Goal: Navigation & Orientation: Find specific page/section

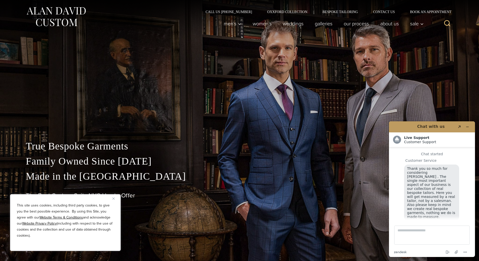
scroll to position [6, 0]
click at [287, 25] on link "weddings" at bounding box center [293, 24] width 32 height 10
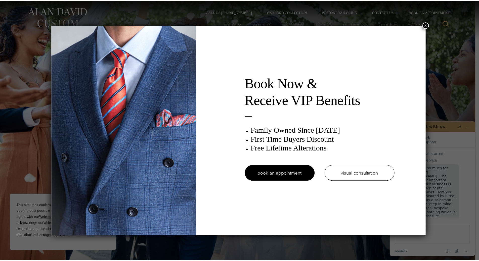
scroll to position [6, 0]
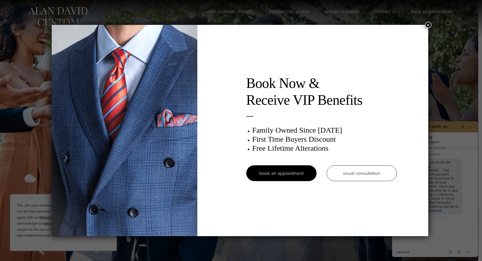
click at [426, 27] on div "Book Now & Receive VIP Benefits Family Owned Since 1913 First Time Buyers Disco…" at bounding box center [240, 130] width 377 height 211
click at [430, 25] on button "×" at bounding box center [428, 25] width 7 height 7
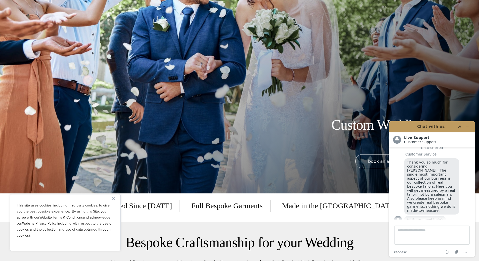
scroll to position [0, 0]
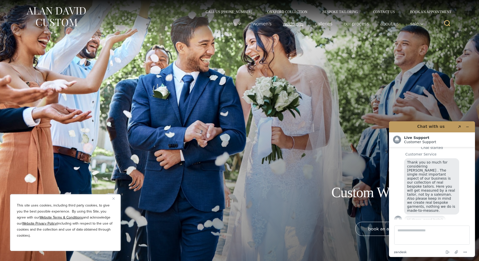
click at [289, 21] on link "weddings" at bounding box center [293, 24] width 32 height 10
click at [259, 27] on link "Women’s" at bounding box center [262, 24] width 30 height 10
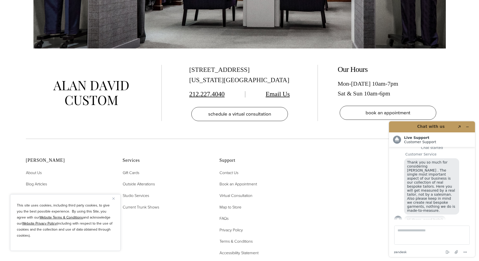
scroll to position [3367, 0]
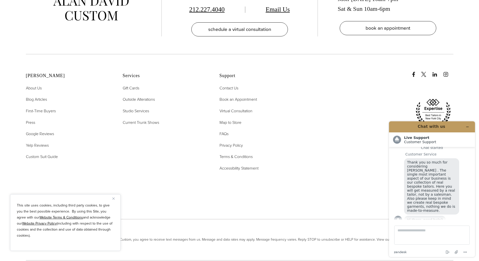
click at [283, 111] on ul "Contact Us Book an Appointment Virtual Consultation Map to Store FAQs Privacy P…" at bounding box center [261, 128] width 84 height 87
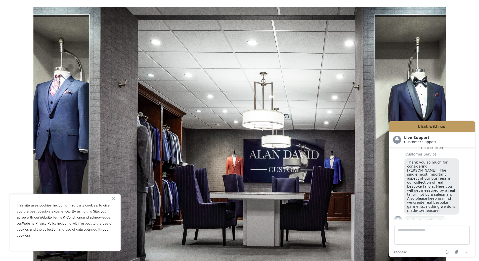
scroll to position [2990, 0]
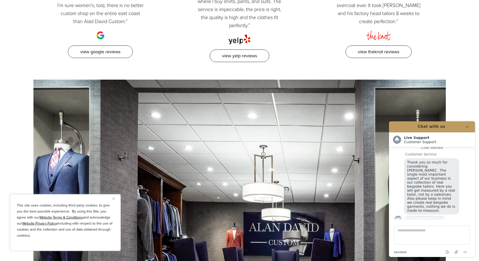
click at [325, 37] on div "“When it comes to men’s clothing (and I’m sure women’s, too), there is no bette…" at bounding box center [239, 26] width 427 height 107
